Goal: Use online tool/utility: Utilize a website feature to perform a specific function

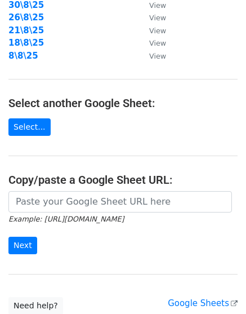
scroll to position [211, 0]
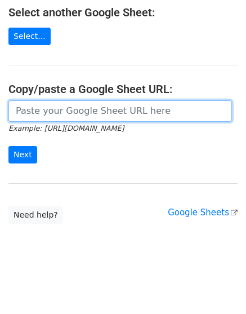
drag, startPoint x: 93, startPoint y: 110, endPoint x: 81, endPoint y: 118, distance: 15.0
click at [93, 110] on input "url" at bounding box center [120, 110] width 224 height 21
paste input "[URL][DOMAIN_NAME]"
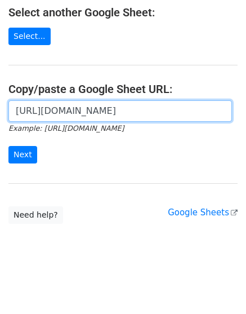
scroll to position [0, 237]
type input "[URL][DOMAIN_NAME]"
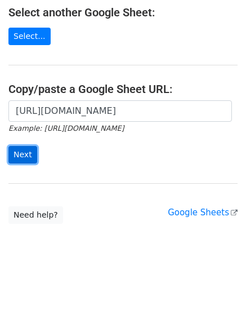
click at [28, 152] on input "Next" at bounding box center [22, 154] width 29 height 17
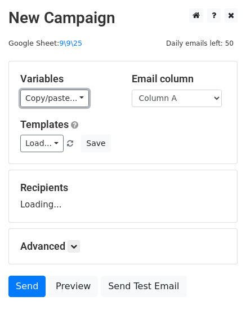
click at [54, 98] on link "Copy/paste..." at bounding box center [54, 98] width 69 height 17
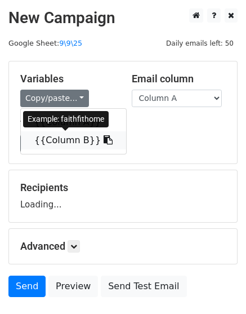
click at [69, 143] on link "{{Column B}}" at bounding box center [73, 140] width 105 height 18
